Goal: Transaction & Acquisition: Purchase product/service

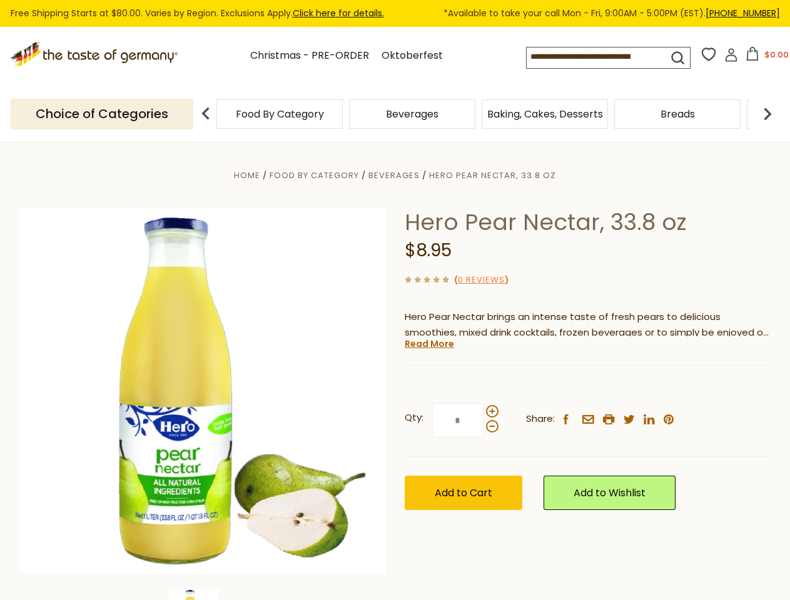
click at [395, 300] on div "Home Food By Category [GEOGRAPHIC_DATA] Hero Pear Nectar, 33.8 oz Hero Pear Nec…" at bounding box center [395, 409] width 769 height 482
click at [765, 58] on button "$0.00" at bounding box center [766, 56] width 53 height 19
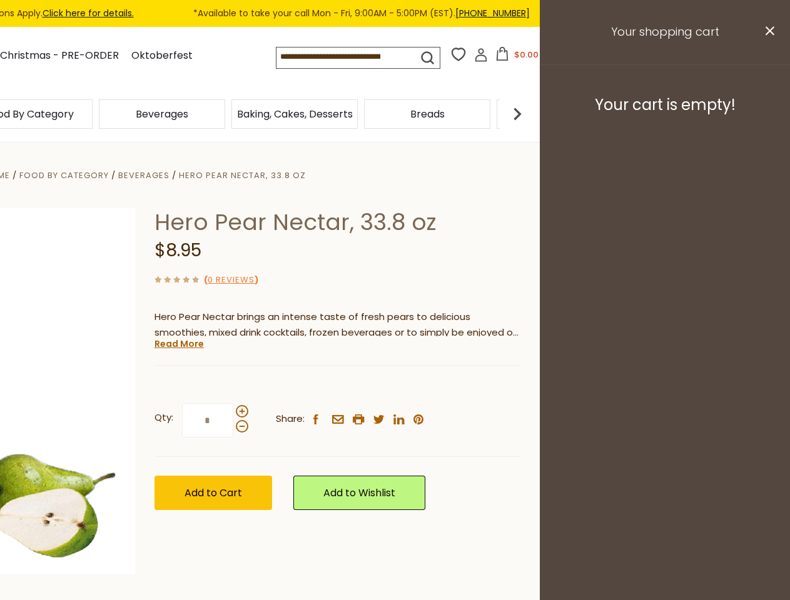
click at [228, 114] on div "Beverages" at bounding box center [162, 113] width 133 height 29
click at [93, 114] on div "Beverages" at bounding box center [29, 113] width 126 height 29
click at [767, 114] on h3 "Your cart is empty!" at bounding box center [664, 105] width 219 height 19
click at [395, 371] on div "Hero Pear Nectar, 33.8 oz $8.95 ( 0 Reviews ) Hero Pear Nectar brings an intens…" at bounding box center [337, 373] width 366 height 330
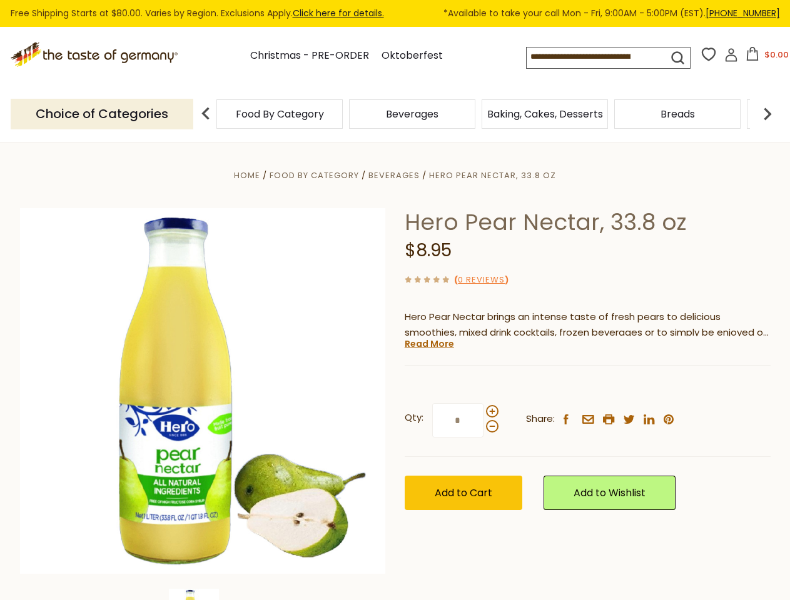
click at [203, 595] on div "Home Food By Category [GEOGRAPHIC_DATA] Hero Pear Nectar, 33.8 oz Hero Pear Nec…" at bounding box center [395, 409] width 769 height 482
click at [428, 344] on link "Read More" at bounding box center [429, 344] width 49 height 13
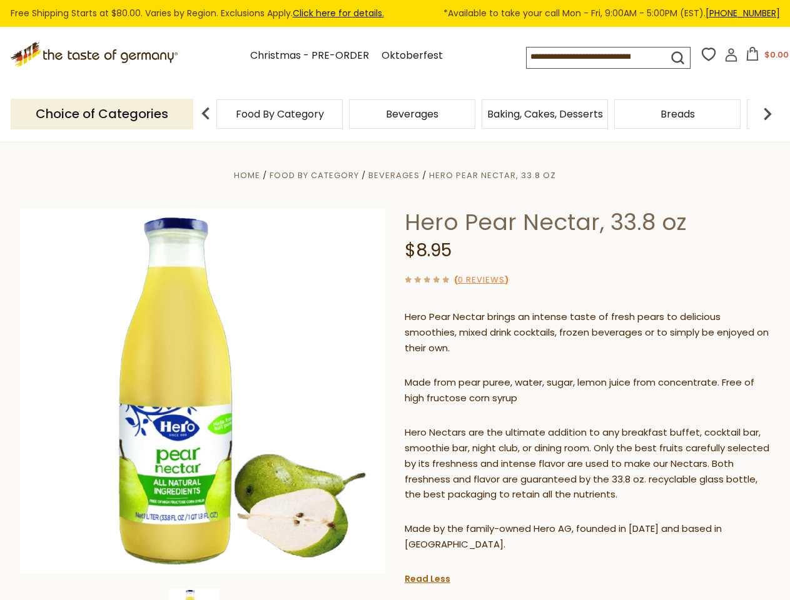
click at [492, 425] on p "Hero Nectars are the ultimate addition to any breakfast buffet, cocktail bar, s…" at bounding box center [588, 464] width 366 height 78
